Goal: Task Accomplishment & Management: Manage account settings

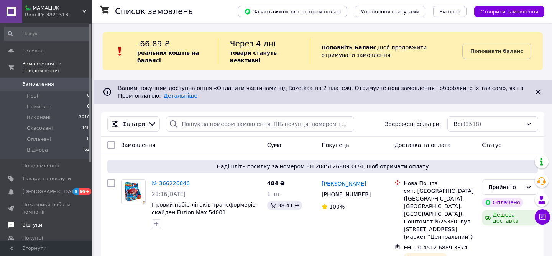
click at [37, 224] on span "Відгуки" at bounding box center [32, 225] width 20 height 7
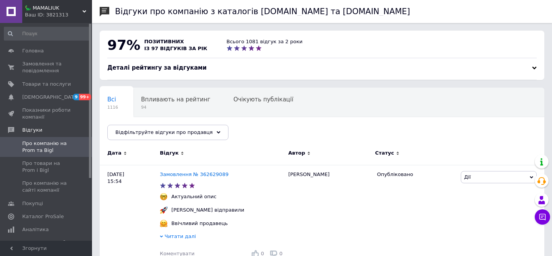
click at [82, 9] on span "🦕 MAMALIUK" at bounding box center [53, 8] width 57 height 7
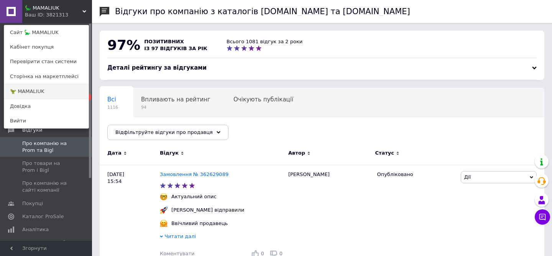
click at [42, 89] on link "🦖 MAMALIUK" at bounding box center [46, 91] width 84 height 15
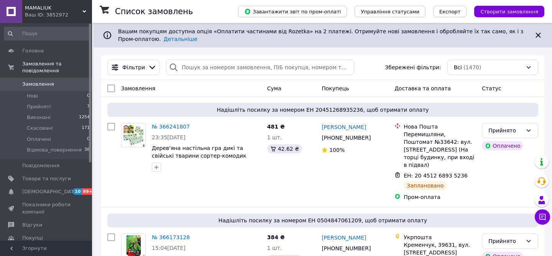
click at [86, 9] on div "MAMALIUK Ваш ID: 3852972" at bounding box center [57, 11] width 70 height 23
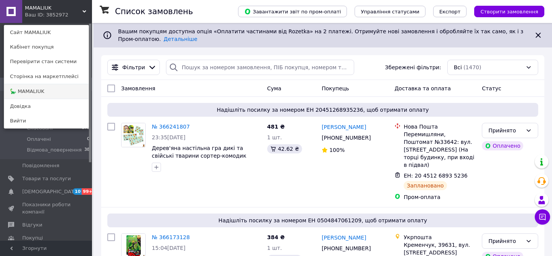
click at [49, 88] on link "🦕 MAMALIUK" at bounding box center [46, 91] width 84 height 15
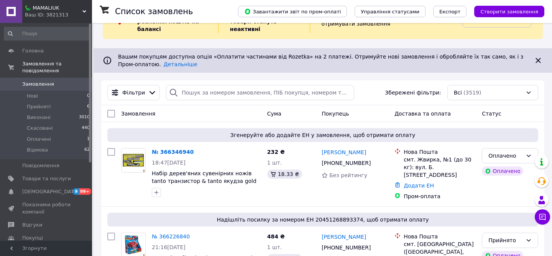
scroll to position [35, 0]
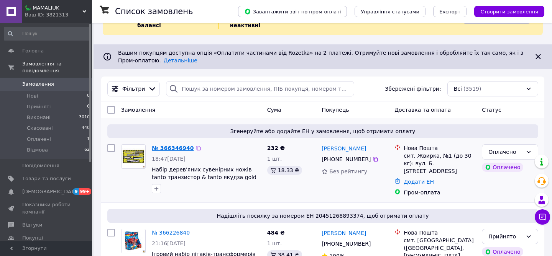
click at [181, 149] on link "№ 366346940" at bounding box center [173, 148] width 42 height 6
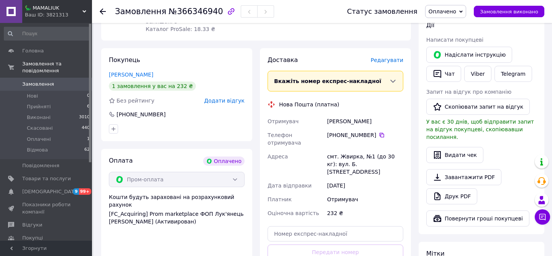
scroll to position [145, 0]
click at [192, 11] on span "№366346940" at bounding box center [196, 11] width 54 height 9
click at [387, 63] on span "Редагувати" at bounding box center [386, 61] width 33 height 6
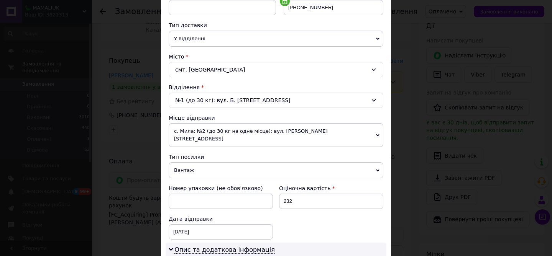
scroll to position [346, 0]
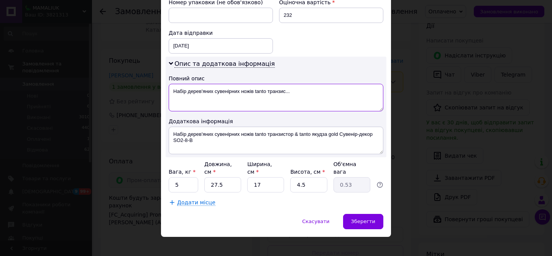
click at [209, 84] on textarea "Набір дерев'яних сувенірних ножів tanto транзис..." at bounding box center [276, 98] width 215 height 28
paste textarea "НП53829"
click at [198, 85] on textarea "АНП53829" at bounding box center [276, 98] width 215 height 28
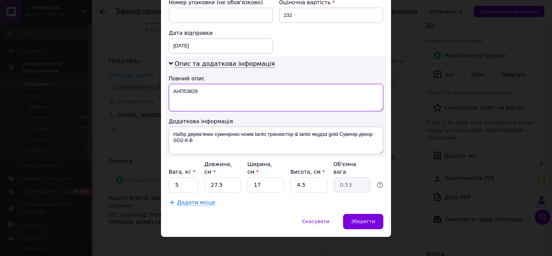
click at [198, 85] on textarea "АНП53829" at bounding box center [276, 98] width 215 height 28
paste textarea "366346940:"
click at [198, 85] on textarea "АНП53829366346940:" at bounding box center [276, 98] width 215 height 28
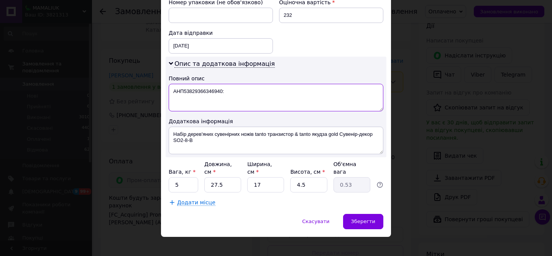
click at [198, 85] on textarea "АНП53829366346940:" at bounding box center [276, 98] width 215 height 28
paste textarea
type textarea "366346940 ПРОМ"
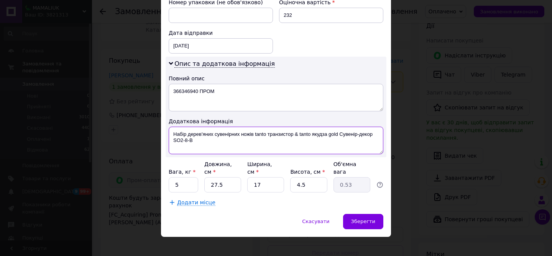
click at [172, 127] on textarea "Набір дерев'яних сувенірних ножів tanto транзистор & tanto якудза gold Сувенір-…" at bounding box center [276, 141] width 215 height 28
drag, startPoint x: 231, startPoint y: 138, endPoint x: 257, endPoint y: 126, distance: 28.7
click at [257, 128] on textarea "1 Набір дерев'яних сувенірних ножів tanto транзистор & tanto якудза gold Сувені…" at bounding box center [276, 141] width 215 height 28
click at [176, 129] on textarea "1 Набір дерев'яних сувенірних ножів" at bounding box center [276, 141] width 215 height 28
drag, startPoint x: 282, startPoint y: 125, endPoint x: 229, endPoint y: 127, distance: 52.1
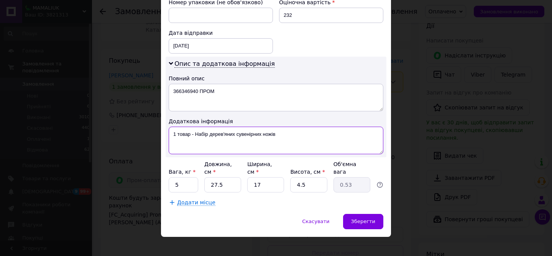
click at [229, 128] on textarea "1 товар - Набір дерев'яних сувенірних ножів" at bounding box center [276, 141] width 215 height 28
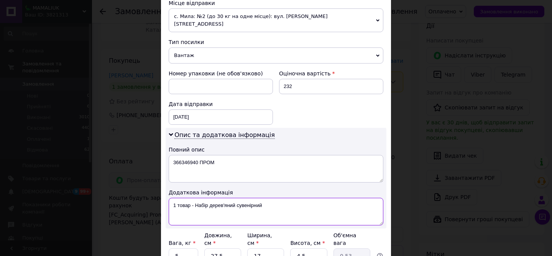
scroll to position [268, 0]
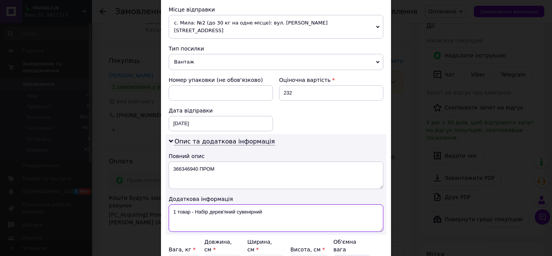
type textarea "1 товар - Набір дерев'яний сувенірний"
click at [225, 54] on span "Вантаж" at bounding box center [276, 62] width 215 height 16
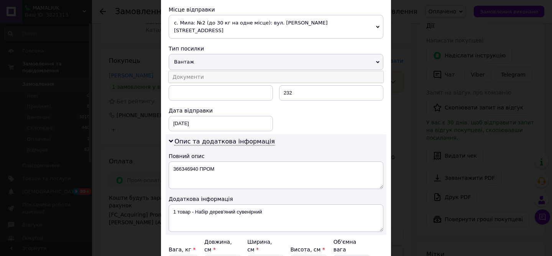
click at [222, 71] on li "Документи" at bounding box center [276, 76] width 215 height 11
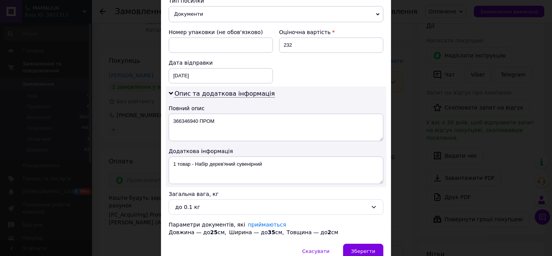
scroll to position [346, 0]
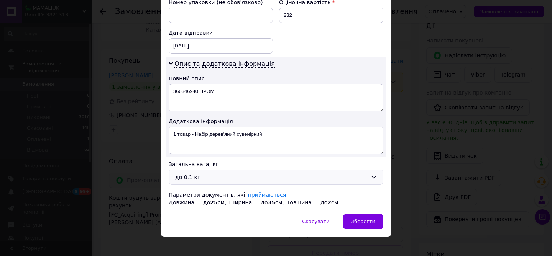
click at [218, 173] on div "до 0.1 кг" at bounding box center [271, 177] width 192 height 8
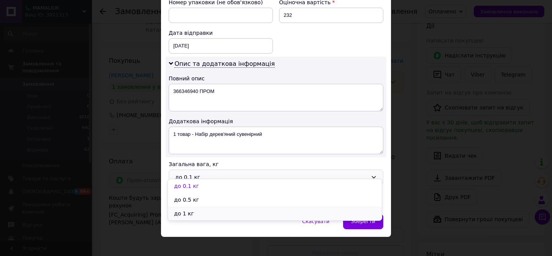
click at [207, 212] on li "до 1 кг" at bounding box center [275, 214] width 214 height 14
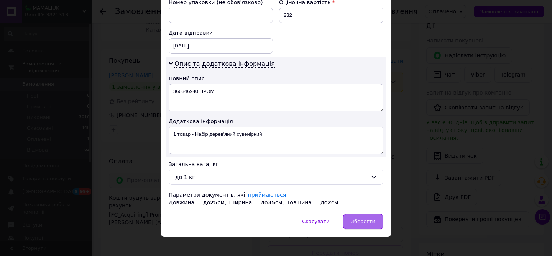
click at [358, 219] on span "Зберегти" at bounding box center [363, 222] width 24 height 6
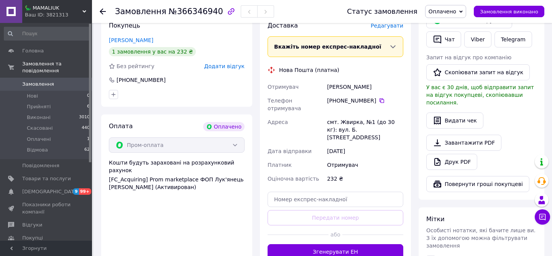
scroll to position [190, 0]
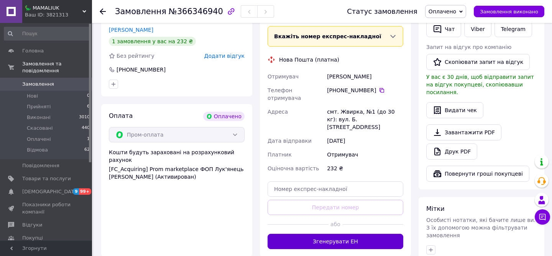
click at [334, 234] on button "Згенерувати ЕН" at bounding box center [335, 241] width 136 height 15
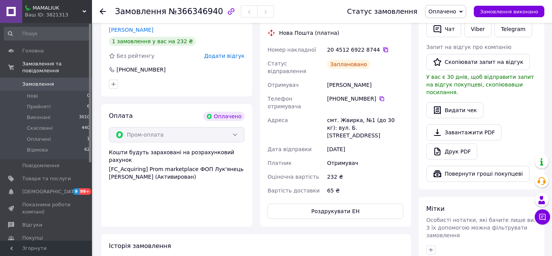
click at [383, 51] on icon at bounding box center [385, 49] width 5 height 5
click at [382, 50] on icon at bounding box center [385, 50] width 6 height 6
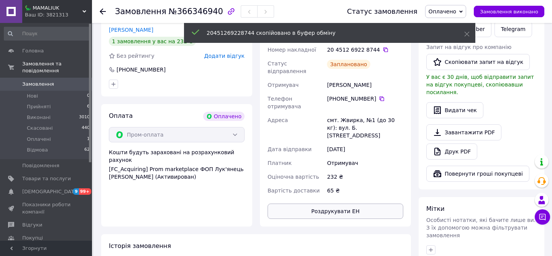
click at [349, 204] on button "Роздрукувати ЕН" at bounding box center [335, 211] width 136 height 15
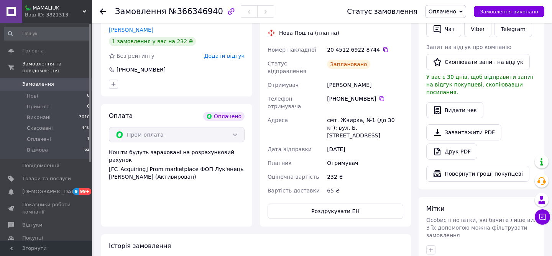
click at [205, 12] on span "№366346940" at bounding box center [196, 11] width 54 height 9
copy span "366346940"
click at [440, 11] on span "Оплачено" at bounding box center [442, 11] width 28 height 6
click at [441, 30] on li "Прийнято" at bounding box center [445, 26] width 40 height 11
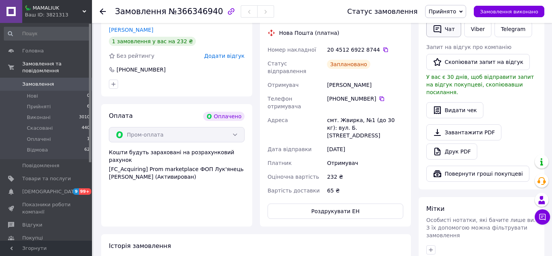
click at [445, 33] on button "Чат" at bounding box center [443, 29] width 35 height 16
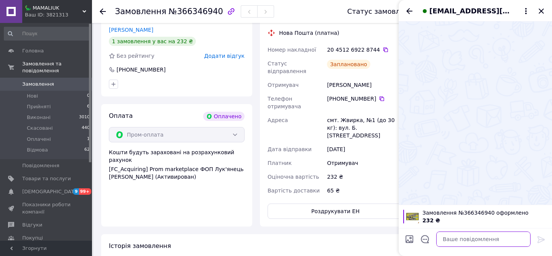
click at [449, 240] on textarea at bounding box center [483, 239] width 94 height 15
paste textarea "Миколо, добрий вечір 🇺🇦 Дякуємо Вам за замовлення №366346940 (1 шт. на суму 232…"
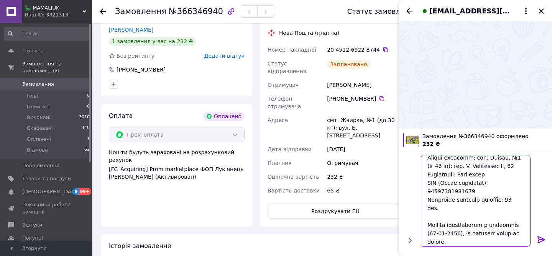
scroll to position [58, 0]
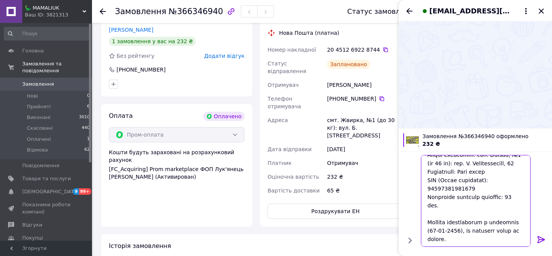
click at [515, 199] on textarea at bounding box center [476, 201] width 110 height 92
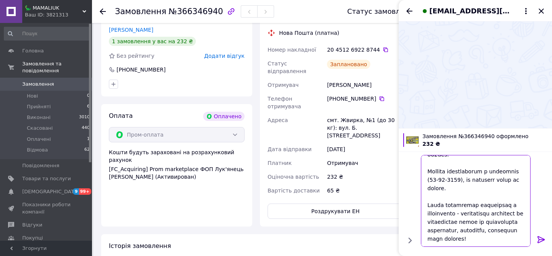
scroll to position [151, 0]
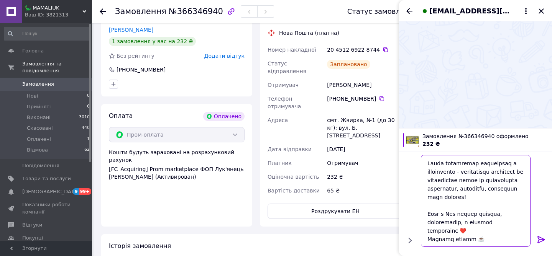
type textarea "Миколо, добрий вечір 🇺🇦 Дякуємо Вам за замовлення №366346940 (1 шт. на суму 232…"
click at [541, 239] on icon at bounding box center [540, 239] width 9 height 9
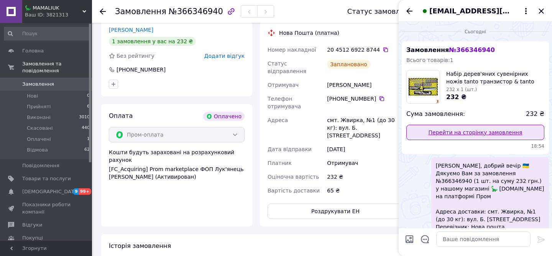
scroll to position [141, 0]
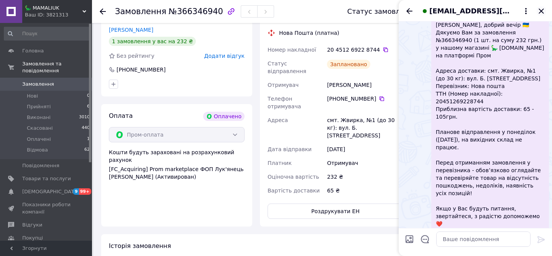
click at [539, 10] on icon "Закрити" at bounding box center [540, 11] width 9 height 9
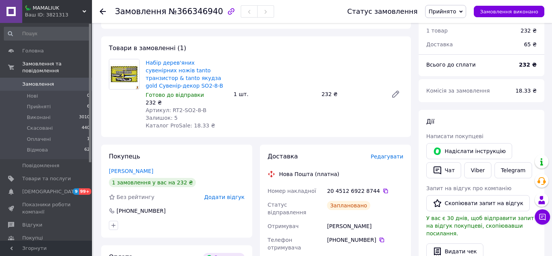
scroll to position [0, 0]
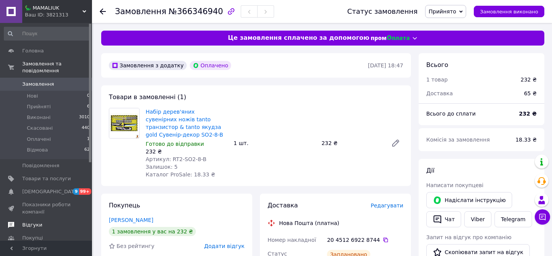
click at [36, 223] on span "Відгуки" at bounding box center [32, 225] width 20 height 7
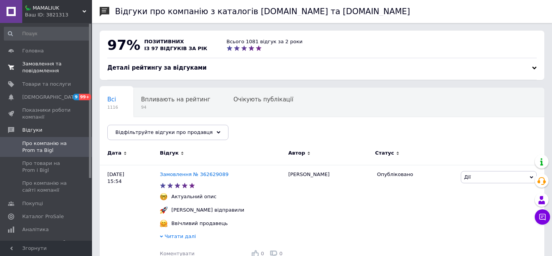
click at [45, 70] on span "Замовлення та повідомлення" at bounding box center [46, 68] width 49 height 14
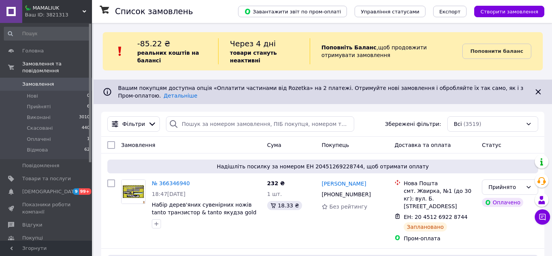
click at [33, 85] on span "Замовлення" at bounding box center [38, 84] width 32 height 7
click at [83, 11] on use at bounding box center [84, 11] width 4 height 2
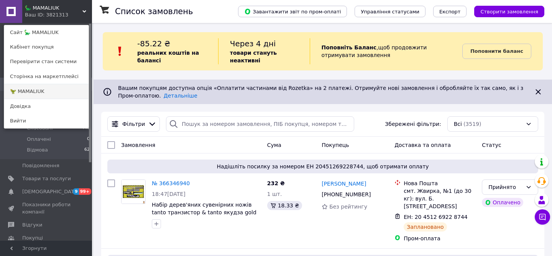
click at [55, 93] on link "🦖 MAMALIUK" at bounding box center [46, 91] width 84 height 15
